Goal: Book appointment/travel/reservation

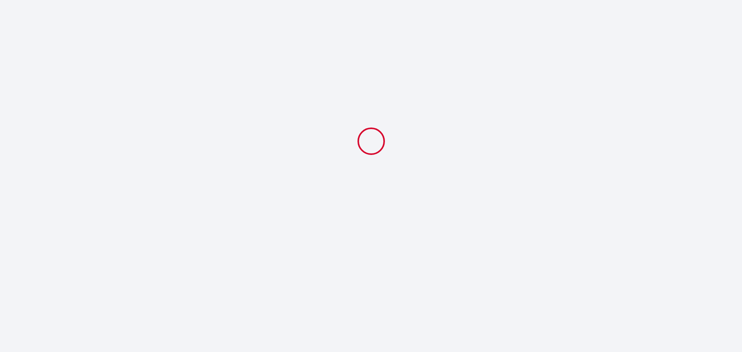
select select
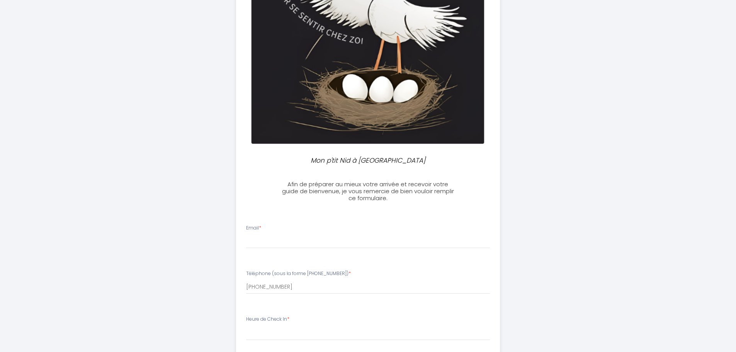
scroll to position [155, 0]
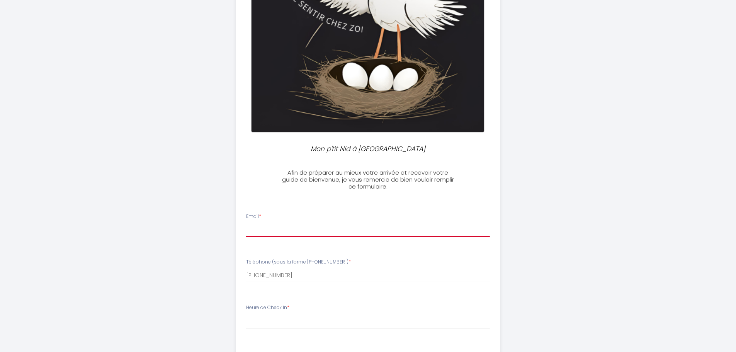
click at [277, 230] on input "Email *" at bounding box center [368, 230] width 244 height 14
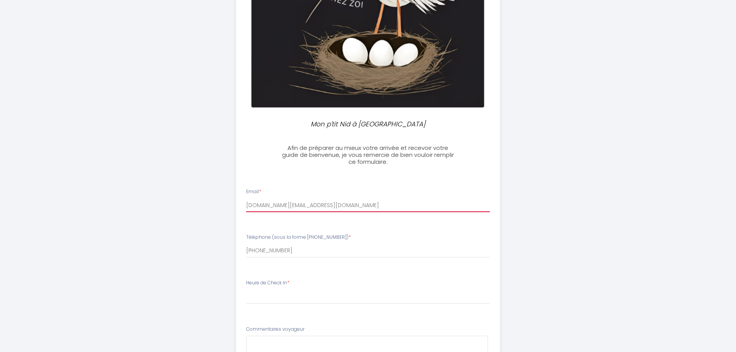
scroll to position [193, 0]
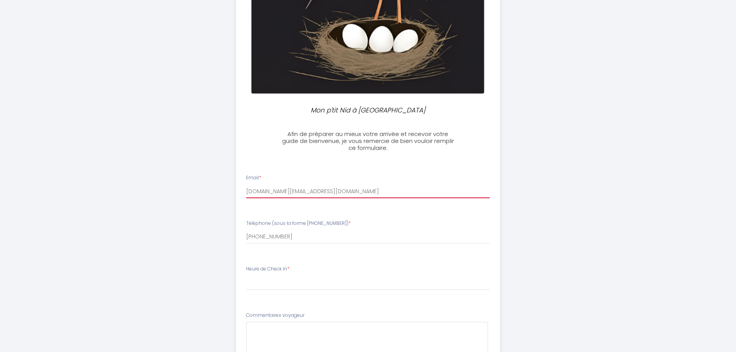
type input "[DOMAIN_NAME][EMAIL_ADDRESS][DOMAIN_NAME]"
click at [308, 272] on div "Heure de Check In * 16:00 16:30 17:00 17:30 18:00 18:30 19:00 19:30 20:00 20:30…" at bounding box center [368, 278] width 244 height 25
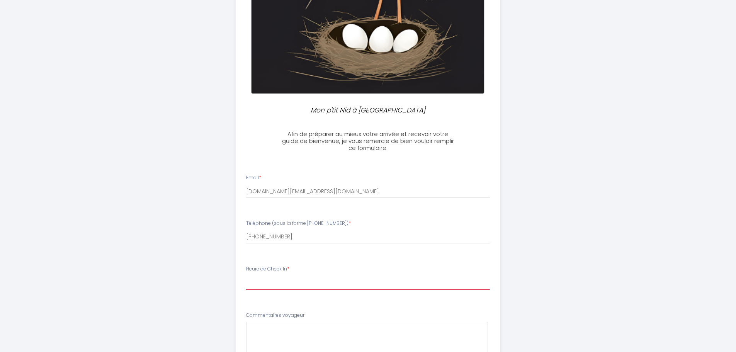
click at [285, 283] on select "16:00 16:30 17:00 17:30 18:00 18:30 19:00 19:30 20:00 20:30 21:00 21:30 22:00 2…" at bounding box center [368, 283] width 244 height 15
click at [643, 168] on div "Mon p'tit Nid à [GEOGRAPHIC_DATA] Afin de préparer au mieux votre arrivée et re…" at bounding box center [368, 183] width 736 height 753
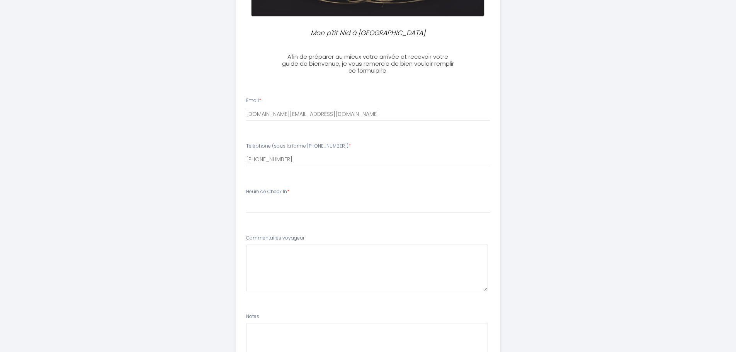
click at [289, 213] on li "Heure de Check In * 16:00 16:30 17:00 17:30 18:00 18:30 19:00 19:30 20:00 20:30…" at bounding box center [368, 205] width 263 height 42
click at [286, 208] on select "16:00 16:30 17:00 17:30 18:00 18:30 19:00 19:30 20:00 20:30 21:00 21:30 22:00 2…" at bounding box center [368, 205] width 244 height 15
click at [280, 206] on select "16:00 16:30 17:00 17:30 18:00 18:30 19:00 19:30 20:00 20:30 21:00 21:30 22:00 2…" at bounding box center [368, 205] width 244 height 15
click at [606, 183] on div "Mon p'tit Nid à [GEOGRAPHIC_DATA] Afin de préparer au mieux votre arrivée et re…" at bounding box center [368, 105] width 736 height 753
click at [272, 206] on select "16:00 16:30 17:00 17:30 18:00 18:30 19:00 19:30 20:00 20:30 21:00 21:30 22:00 2…" at bounding box center [368, 205] width 244 height 15
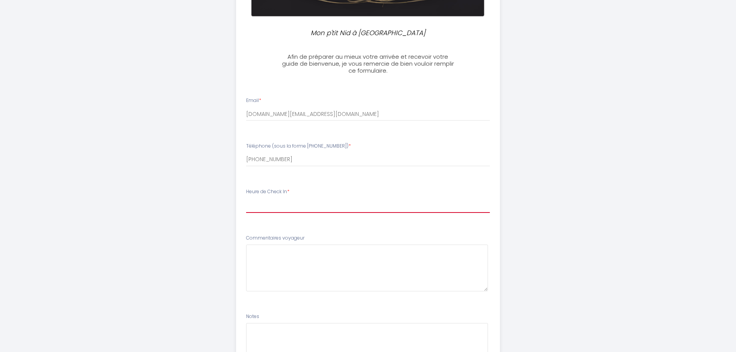
select select "16:00"
click at [246, 198] on select "16:00 16:30 17:00 17:30 18:00 18:30 19:00 19:30 20:00 20:30 21:00 21:30 22:00 2…" at bounding box center [368, 205] width 244 height 15
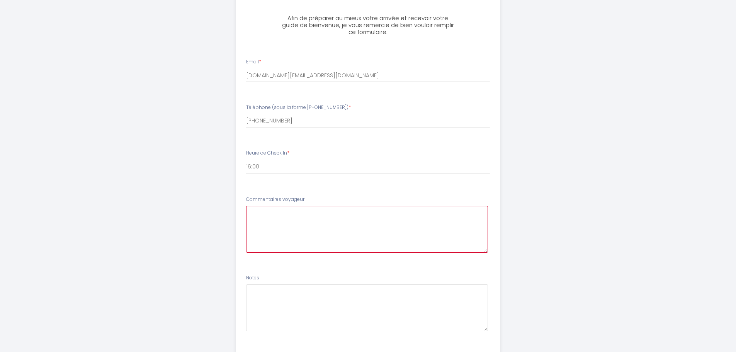
click at [294, 233] on voyageur3 at bounding box center [367, 229] width 242 height 47
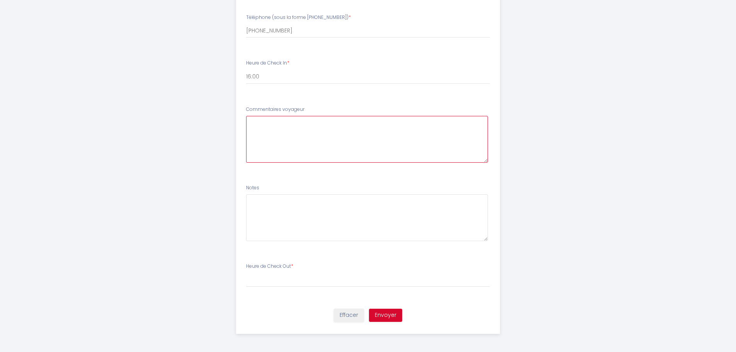
scroll to position [400, 0]
click at [297, 273] on select "00:00 00:30 01:00 01:30 02:00 02:30 03:00 03:30 04:00 04:30 05:00 05:30 06:00 0…" at bounding box center [368, 278] width 244 height 15
select select "11:00"
click at [246, 271] on select "00:00 00:30 01:00 01:30 02:00 02:30 03:00 03:30 04:00 04:30 05:00 05:30 06:00 0…" at bounding box center [368, 278] width 244 height 15
click at [330, 138] on voyageur3 at bounding box center [367, 138] width 242 height 47
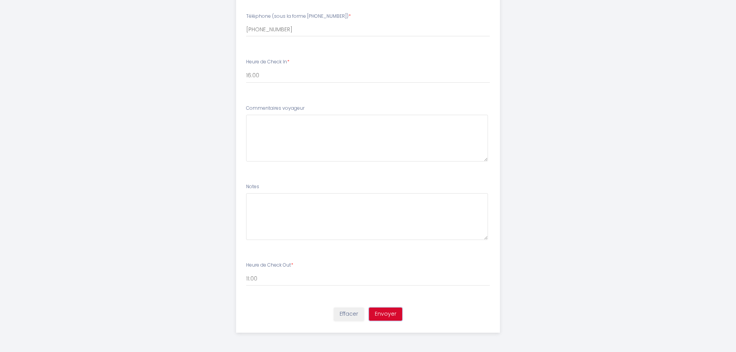
click at [387, 316] on button "Envoyer" at bounding box center [385, 314] width 33 height 13
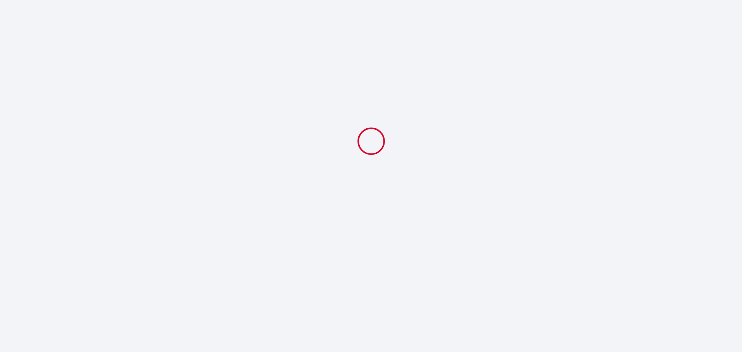
select select "11:00"
